Goal: Find specific page/section: Find specific page/section

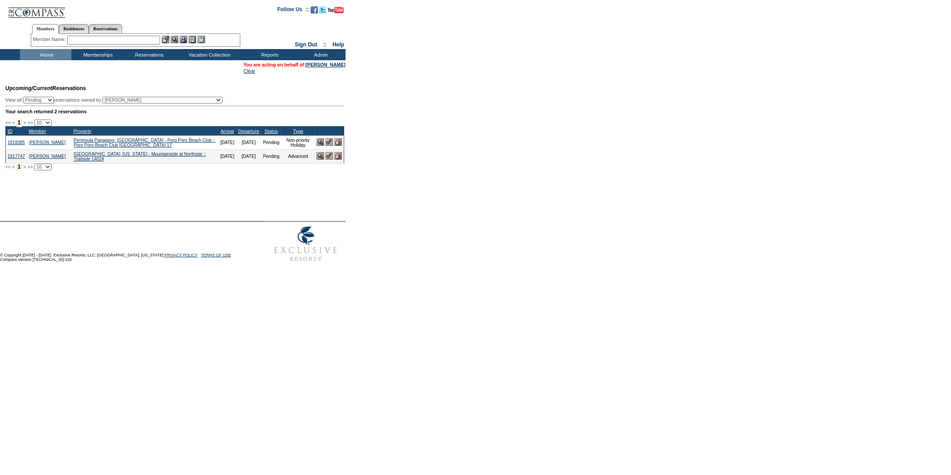
click at [141, 41] on input "text" at bounding box center [113, 40] width 93 height 9
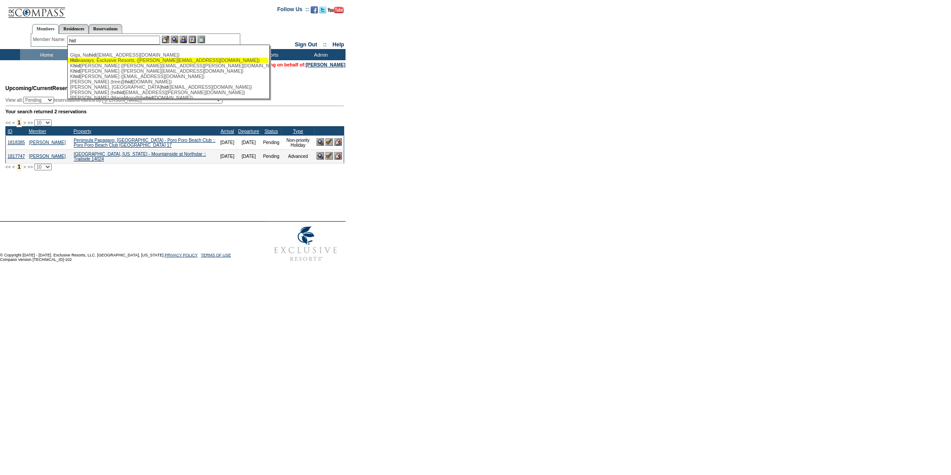
click at [146, 57] on div "Hid eaways, Exclusive Resorts, (dorr@exclusiveresorts.com)" at bounding box center [168, 59] width 196 height 5
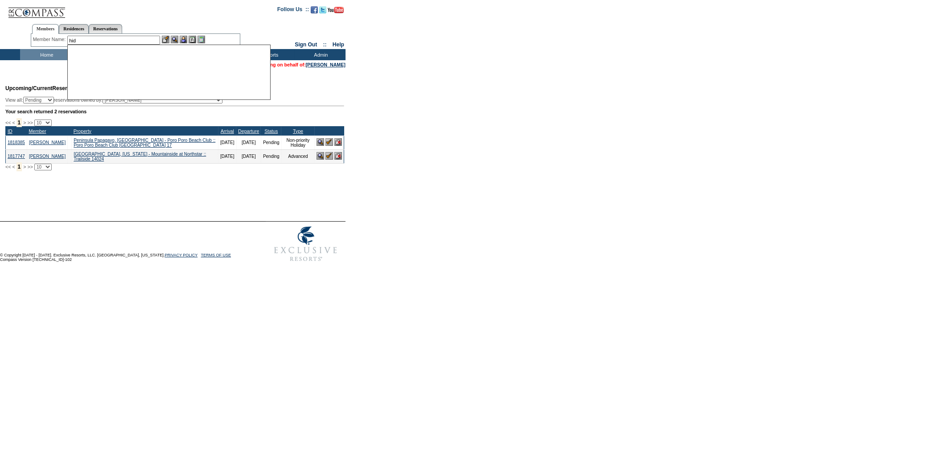
type input "Hideaways, Exclusive Resorts, (dorr@exclusiveresorts.com)"
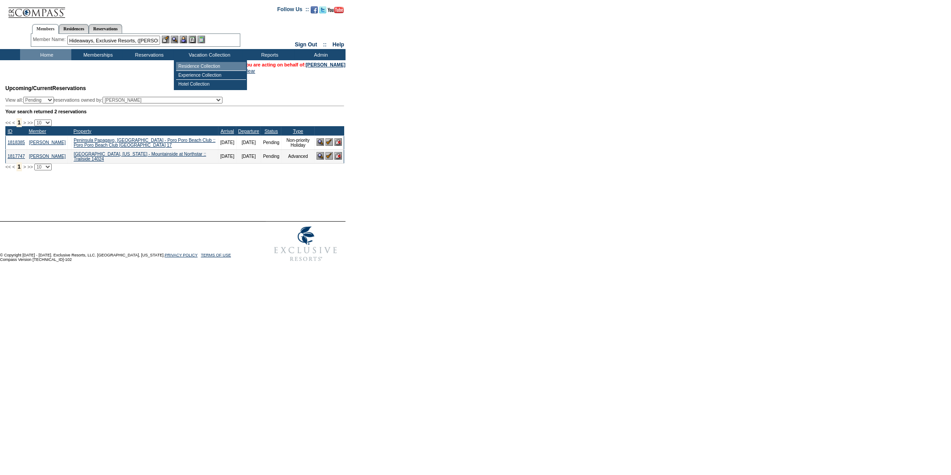
click at [184, 66] on td "Residence Collection" at bounding box center [211, 66] width 70 height 9
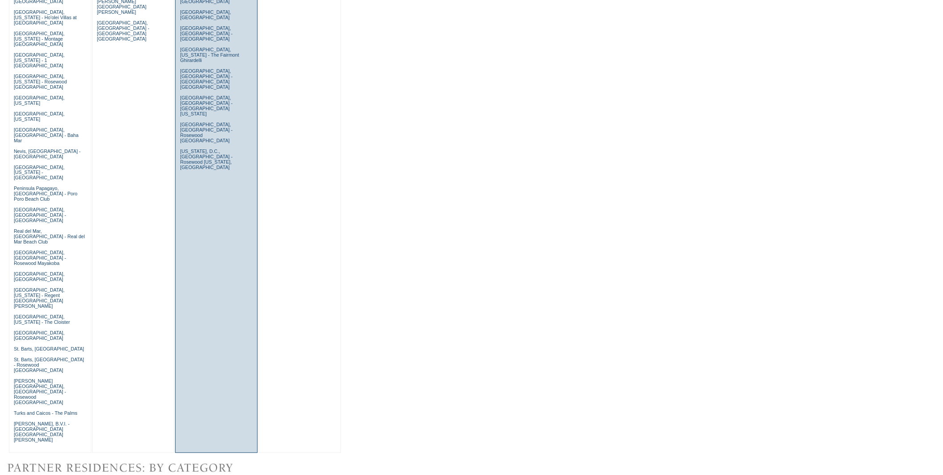
scroll to position [545, 0]
